Goal: Communication & Community: Share content

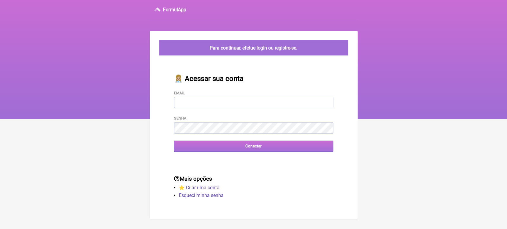
type input "[EMAIL_ADDRESS][DOMAIN_NAME]"
click at [237, 147] on input "Conectar" at bounding box center [253, 146] width 159 height 11
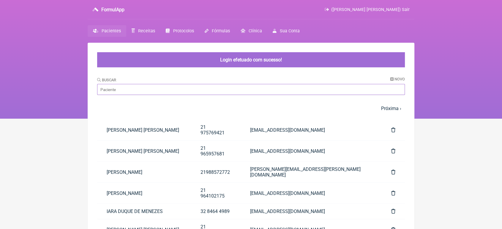
click at [188, 87] on input "Buscar" at bounding box center [251, 89] width 308 height 11
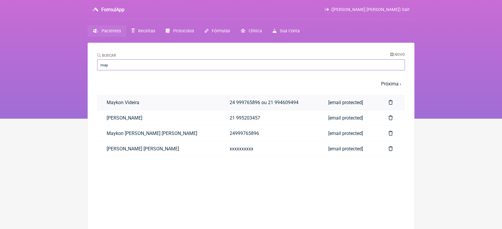
type input "may"
click at [169, 106] on link "Maykon Videira" at bounding box center [158, 102] width 123 height 15
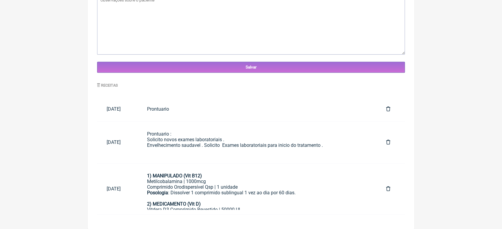
scroll to position [224, 0]
click at [290, 188] on div "Comprimido Orodispersível Qsp | 1 unidade" at bounding box center [257, 187] width 220 height 6
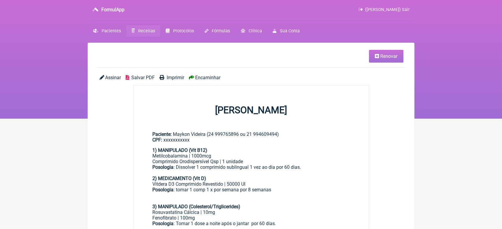
click at [290, 187] on div "Vitdera D3 Comprimido Revestido | 50000 UI" at bounding box center [250, 184] width 197 height 6
click at [205, 80] on span "Encaminhar" at bounding box center [207, 78] width 25 height 6
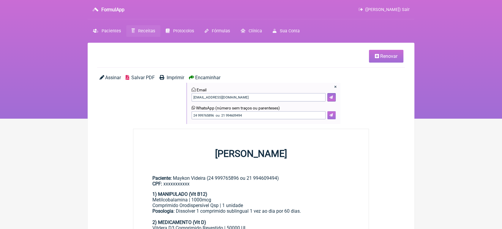
click at [332, 114] on icon at bounding box center [331, 115] width 4 height 4
click at [333, 117] on icon at bounding box center [331, 115] width 4 height 4
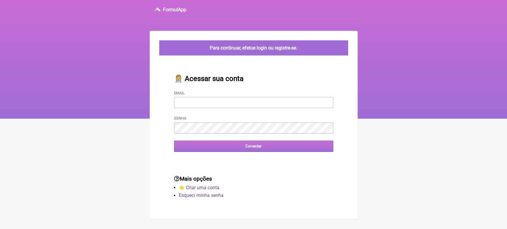
type input "[EMAIL_ADDRESS][DOMAIN_NAME]"
click at [214, 150] on input "Conectar" at bounding box center [253, 146] width 159 height 11
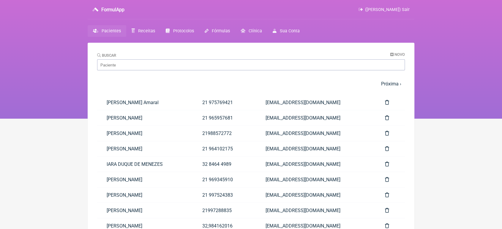
click at [186, 92] on main "Buscar Novo 1 2 3 4 5 … Próxima › Última » Paciente Telefone Email [PERSON_NAME…" at bounding box center [251, 169] width 327 height 252
click at [159, 63] on input "Buscar" at bounding box center [251, 64] width 308 height 11
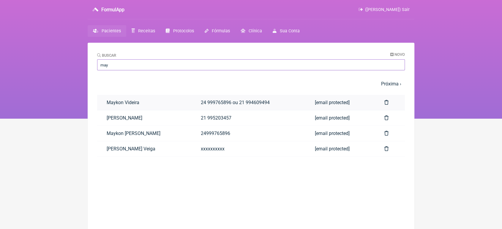
type input "may"
click at [112, 98] on link "Maykon Videira" at bounding box center [144, 102] width 94 height 15
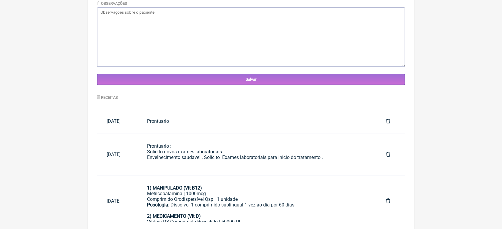
scroll to position [224, 0]
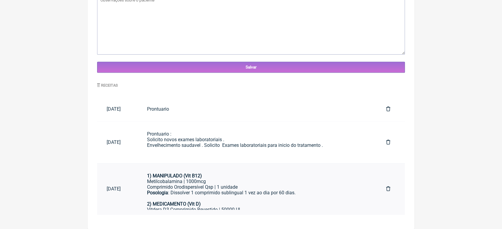
click at [286, 190] on div "Posologia : Dissolver 1 comprimido sublingual 1 vez ao dia por 60 dias." at bounding box center [257, 195] width 220 height 11
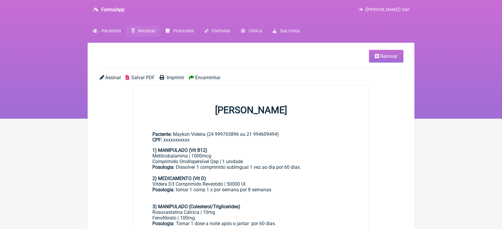
click at [201, 77] on span "Encaminhar" at bounding box center [207, 78] width 25 height 6
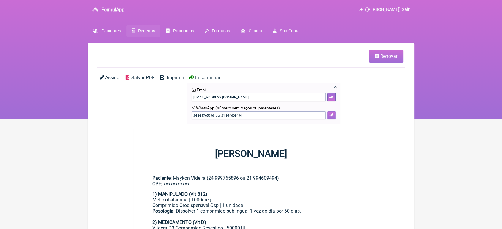
click at [330, 115] on icon at bounding box center [331, 115] width 4 height 4
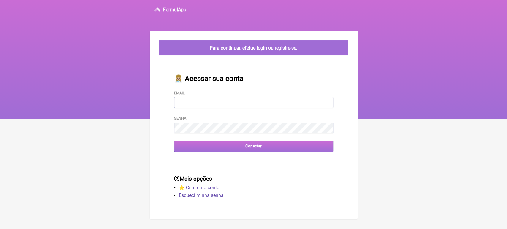
type input "[EMAIL_ADDRESS][DOMAIN_NAME]"
click at [218, 149] on input "Conectar" at bounding box center [253, 146] width 159 height 11
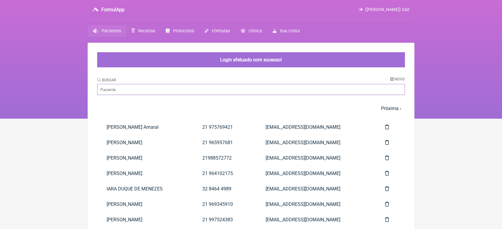
click at [162, 89] on input "Buscar" at bounding box center [251, 89] width 308 height 11
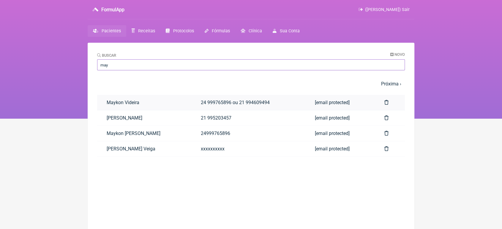
type input "may"
click at [123, 100] on link "Maykon Videira" at bounding box center [144, 102] width 94 height 15
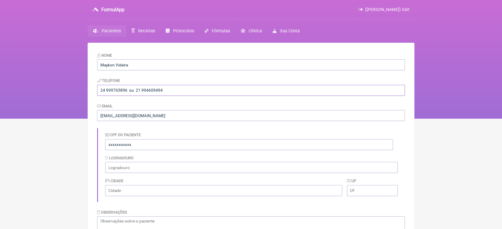
click at [169, 89] on input "24 999765896 ou 21 994609494" at bounding box center [251, 90] width 308 height 11
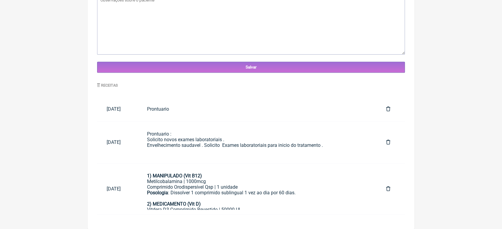
scroll to position [224, 0]
type input "24 999765896"
click at [271, 186] on div "Comprimido Orodispersível Qsp | 1 unidade" at bounding box center [257, 187] width 220 height 6
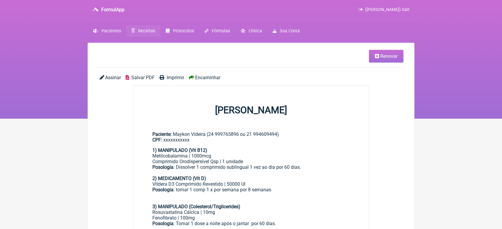
click at [201, 78] on span "Encaminhar" at bounding box center [207, 78] width 25 height 6
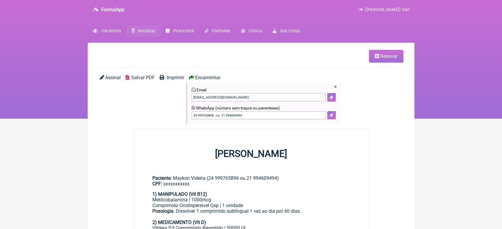
click at [201, 78] on span "Encaminhar" at bounding box center [207, 78] width 25 height 6
click at [248, 115] on input "24 999765896 ou 21 994609494" at bounding box center [258, 115] width 134 height 8
type input "24 999765896"
click at [330, 116] on icon at bounding box center [331, 115] width 4 height 4
